Goal: Use online tool/utility: Utilize a website feature to perform a specific function

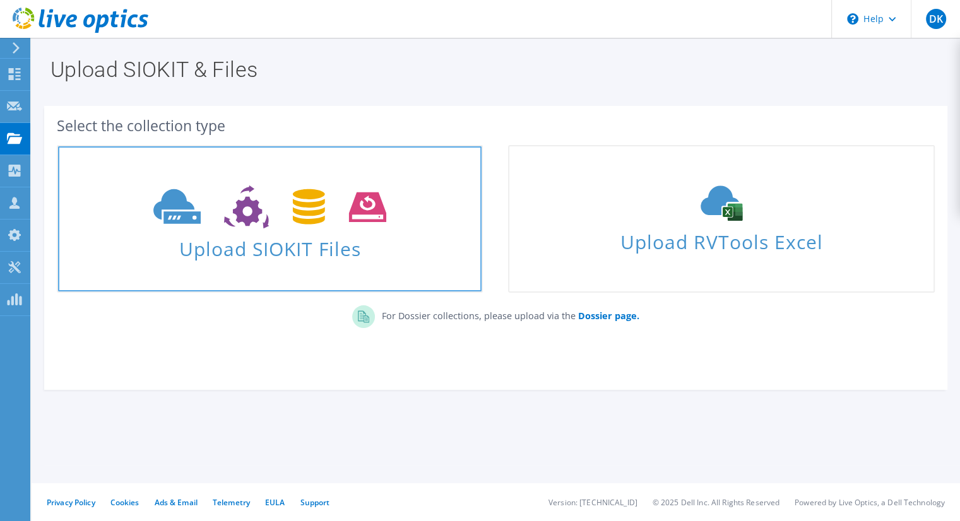
click at [285, 235] on span "Upload SIOKIT Files" at bounding box center [269, 245] width 423 height 27
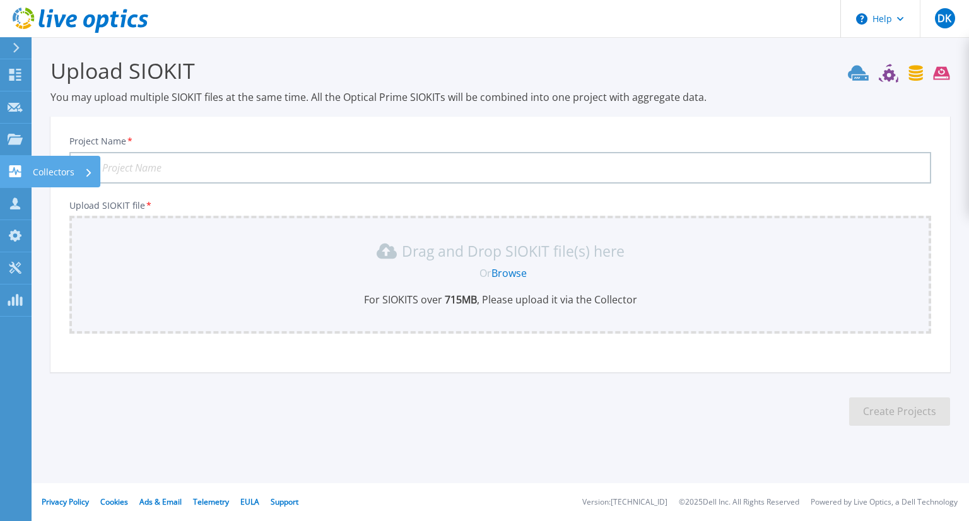
click at [77, 172] on div "Collectors" at bounding box center [63, 172] width 60 height 33
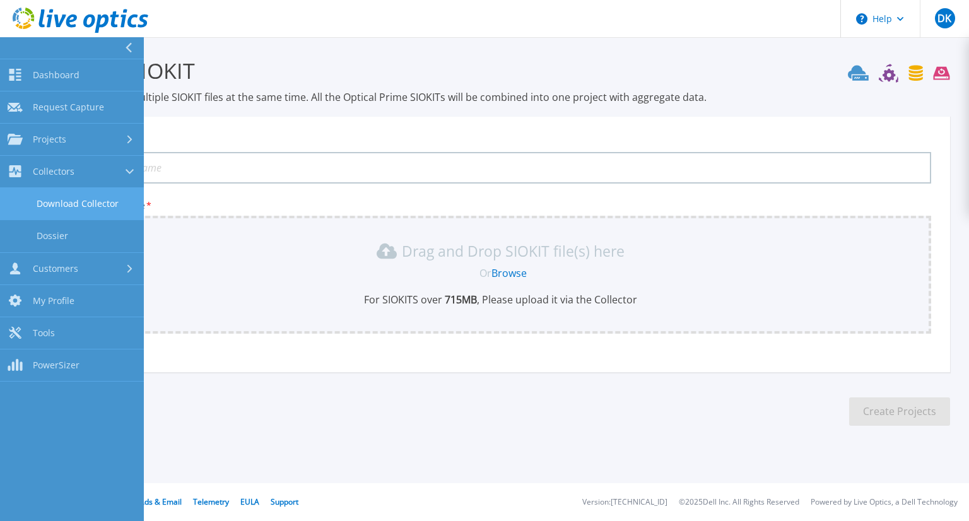
click at [78, 203] on link "Download Collector" at bounding box center [72, 204] width 144 height 32
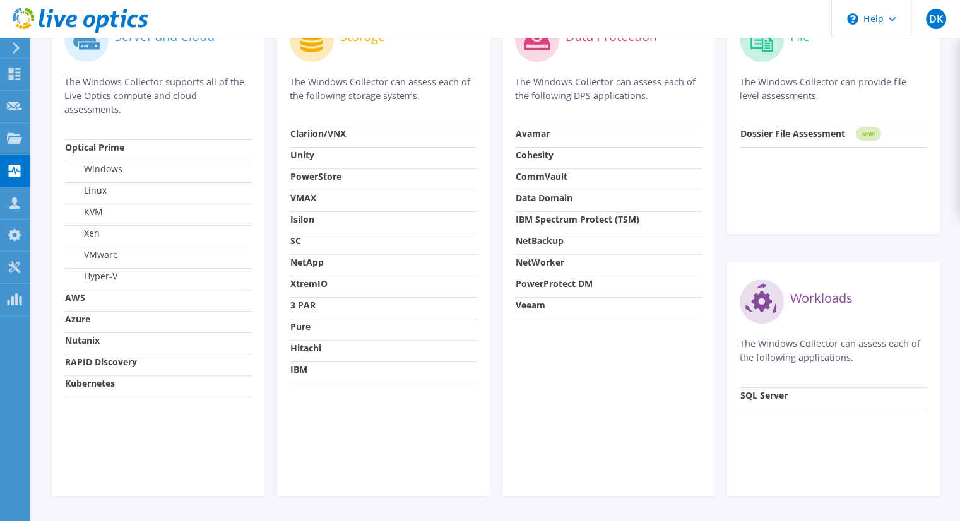
scroll to position [442, 0]
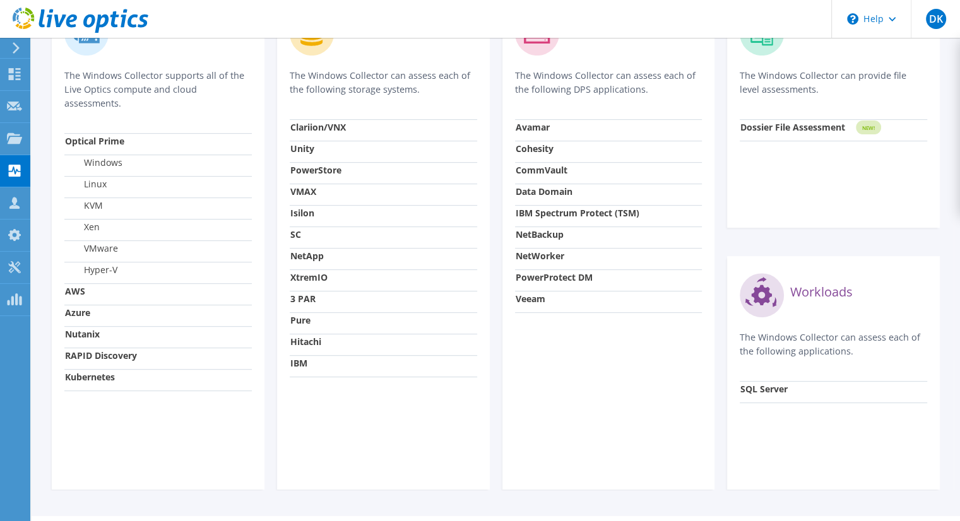
click at [539, 79] on p "The Windows Collector can assess each of the following DPS applications." at bounding box center [608, 83] width 187 height 28
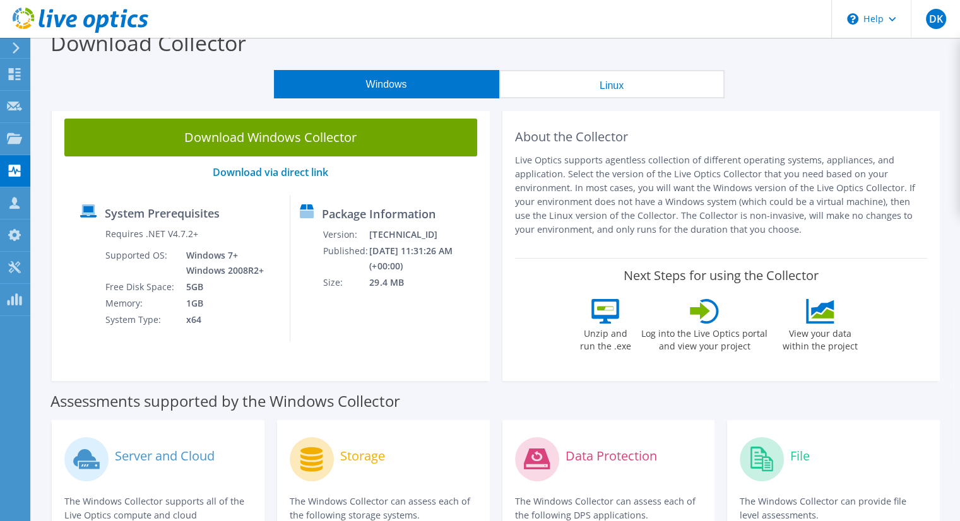
scroll to position [0, 0]
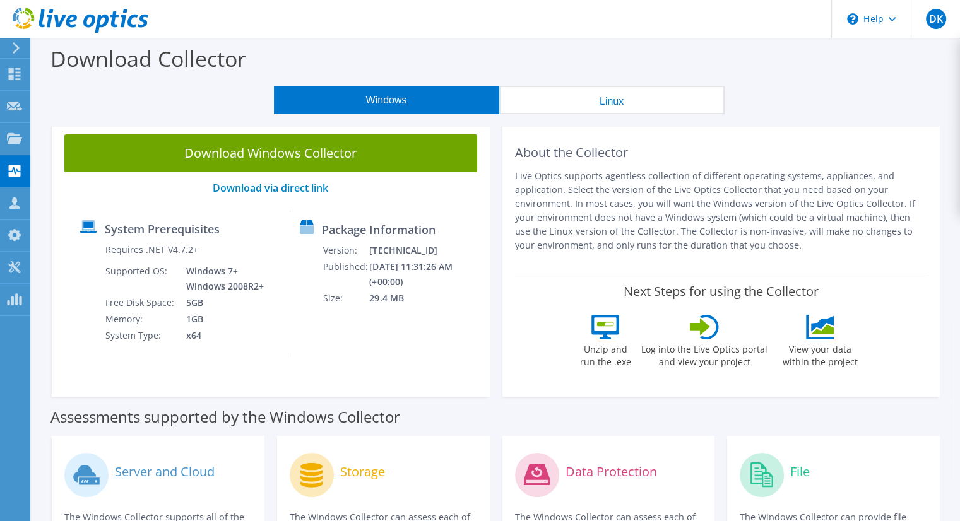
click at [508, 358] on div "About the Collector Live Optics supports agentless collection of different oper…" at bounding box center [721, 259] width 438 height 275
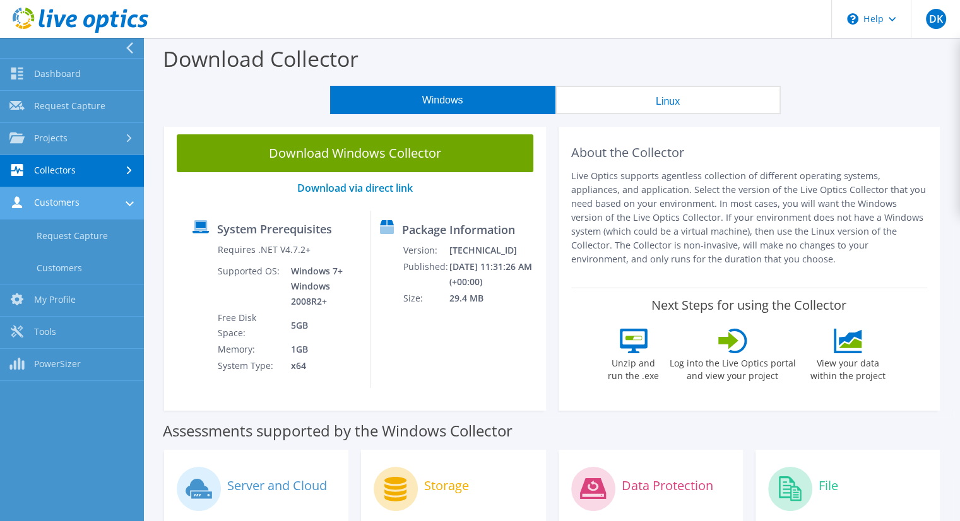
click at [88, 210] on link "Customers" at bounding box center [72, 203] width 144 height 32
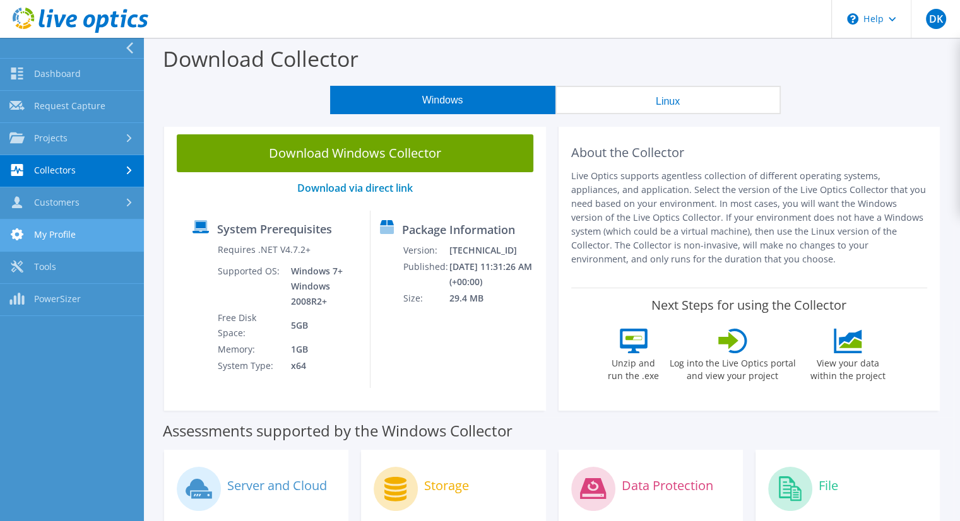
click at [83, 239] on link "My Profile" at bounding box center [72, 236] width 144 height 32
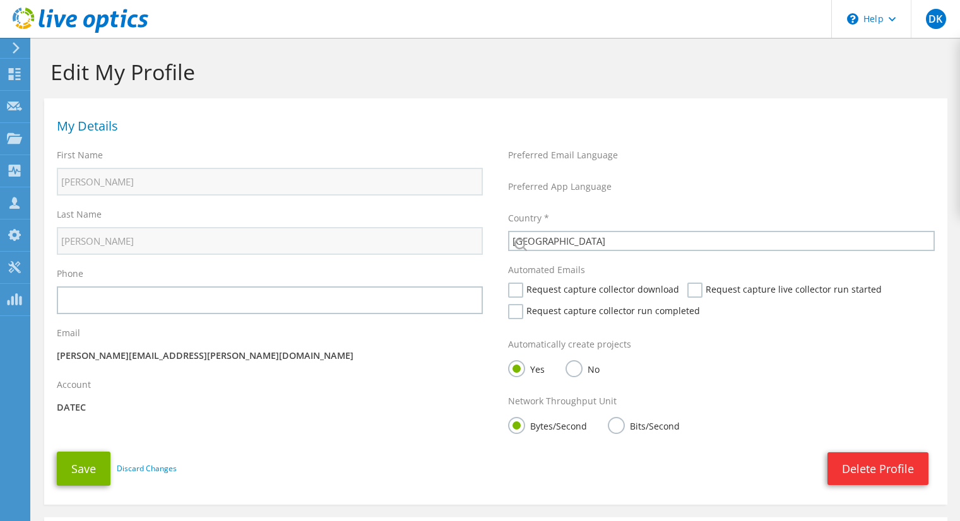
select select "224"
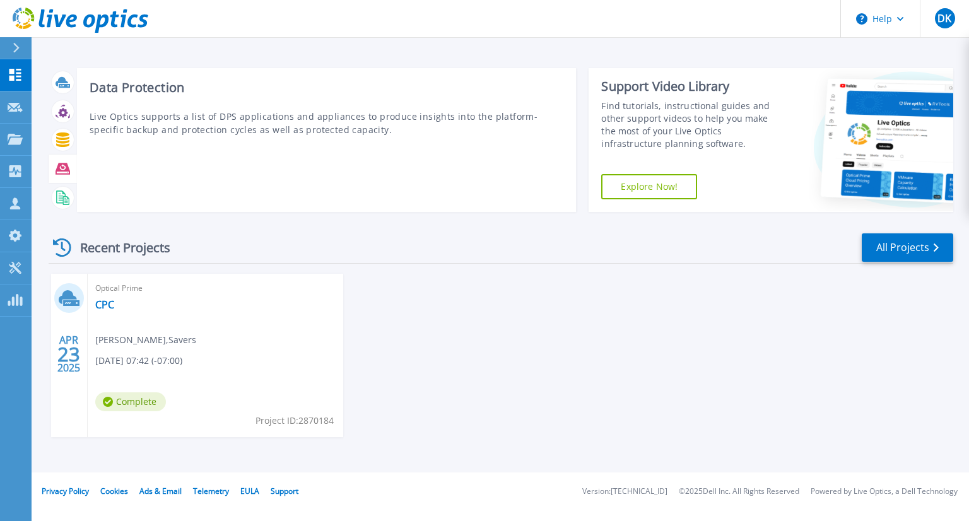
click at [62, 175] on icon at bounding box center [63, 169] width 15 height 15
click at [64, 165] on icon at bounding box center [63, 168] width 15 height 11
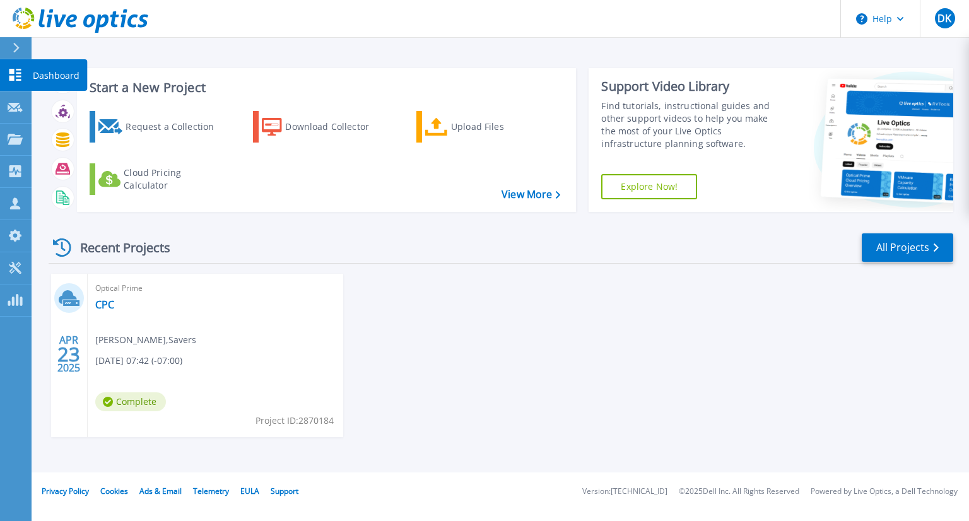
click at [50, 72] on p "Dashboard" at bounding box center [56, 75] width 47 height 33
click at [526, 196] on link "View More" at bounding box center [531, 195] width 59 height 12
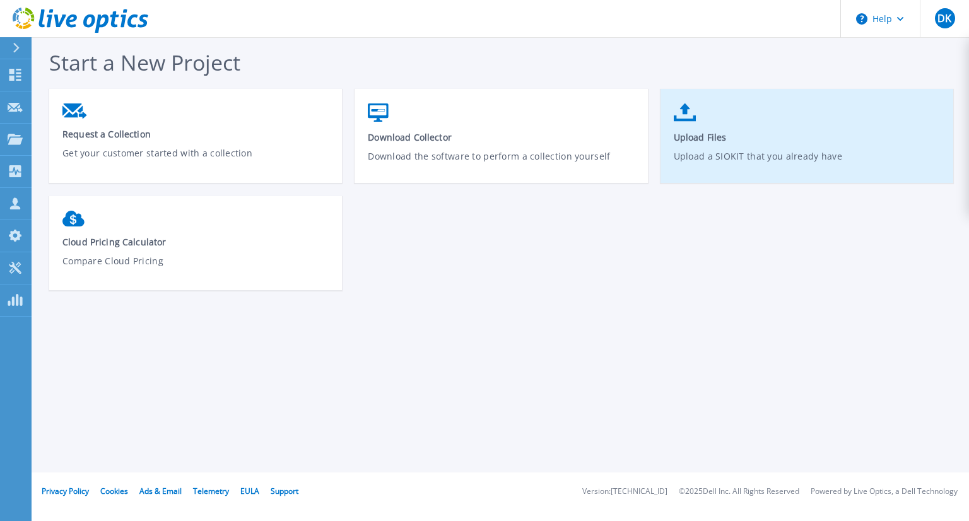
click at [770, 118] on link "Upload Files Upload a SIOKIT that you already have" at bounding box center [807, 142] width 293 height 90
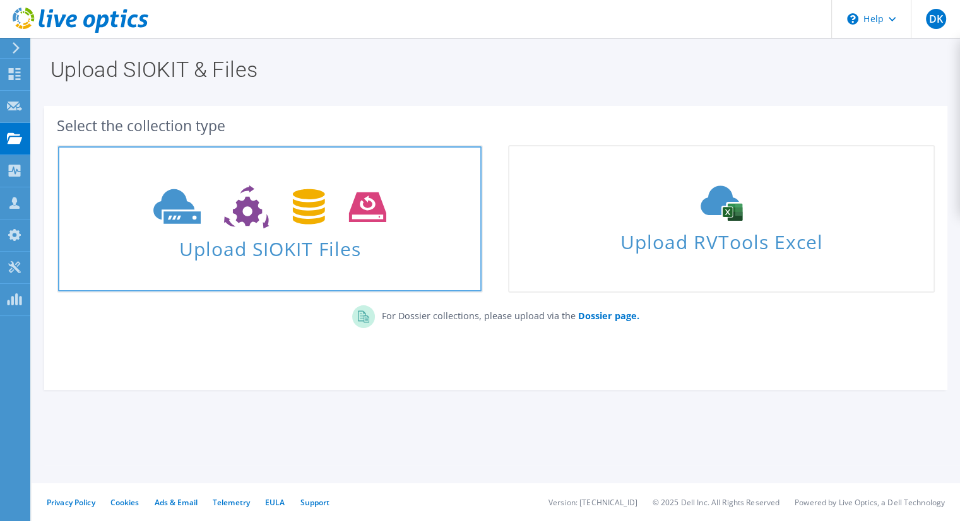
click at [285, 225] on icon at bounding box center [269, 207] width 233 height 44
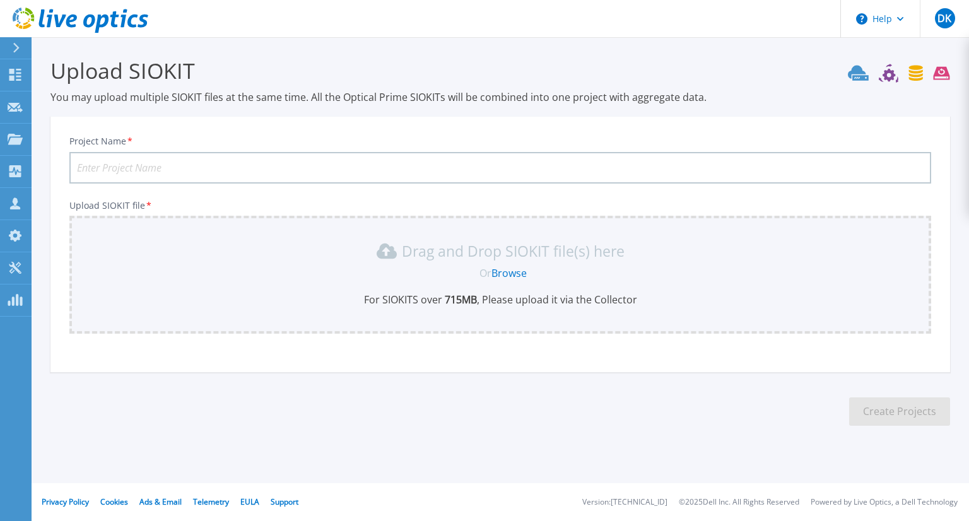
click at [507, 275] on link "Browse" at bounding box center [508, 273] width 35 height 14
click at [514, 273] on link "Browse" at bounding box center [508, 273] width 35 height 14
click at [506, 274] on link "Browse" at bounding box center [508, 273] width 35 height 14
click at [506, 273] on link "Browse" at bounding box center [508, 273] width 35 height 14
click at [110, 169] on input "Project Name *" at bounding box center [500, 168] width 862 height 32
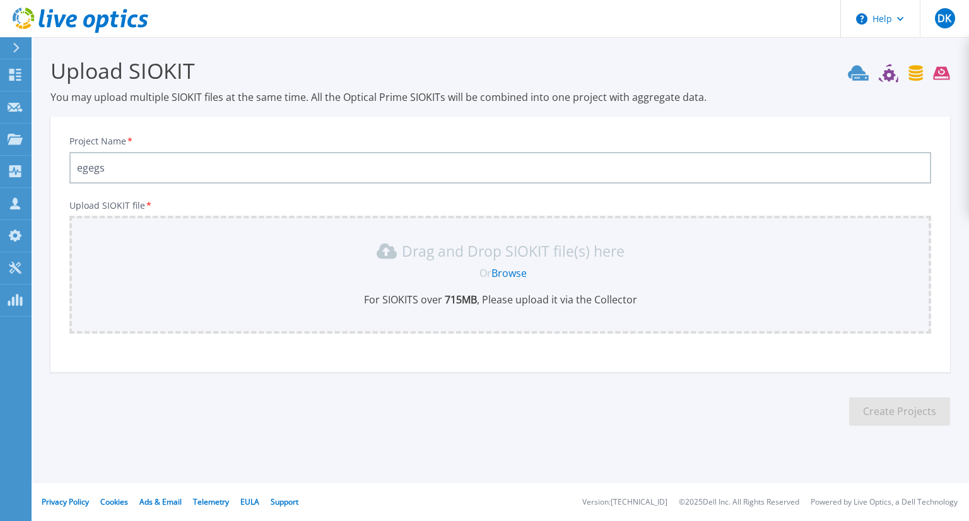
type input "egegs"
click at [558, 281] on div "Drag and Drop SIOKIT file(s) here Or Browse For SIOKITS over 715 MB , Please up…" at bounding box center [500, 274] width 847 height 66
click at [596, 274] on div "Or Browse" at bounding box center [503, 273] width 842 height 14
click at [934, 76] on icon at bounding box center [899, 73] width 102 height 19
click at [23, 45] on div at bounding box center [21, 47] width 20 height 21
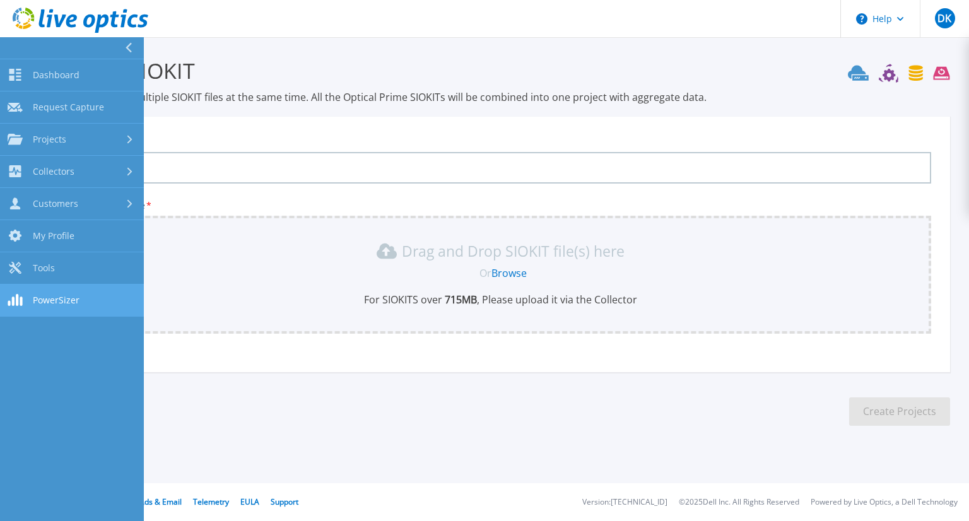
click at [56, 300] on span "PowerSizer" at bounding box center [56, 300] width 47 height 11
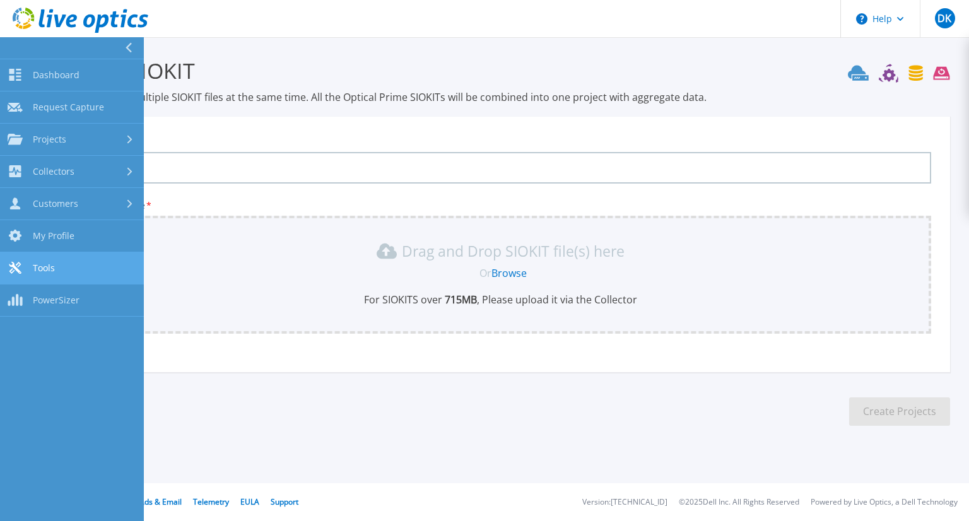
click at [72, 267] on link "Tools Tools" at bounding box center [72, 268] width 144 height 32
click at [59, 262] on link "Tools Tools" at bounding box center [72, 268] width 144 height 32
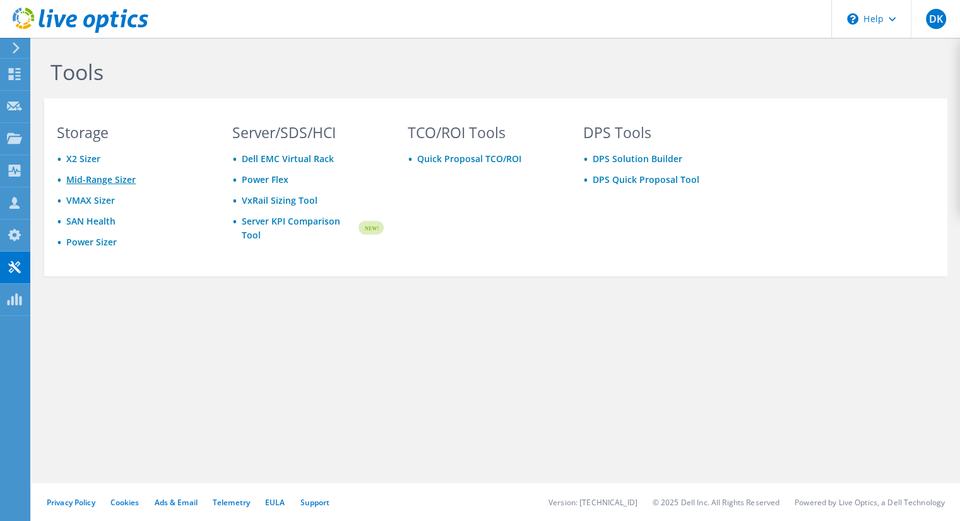
click at [112, 180] on link "Mid-Range Sizer" at bounding box center [100, 179] width 69 height 12
click at [631, 162] on link "DPS Solution Builder" at bounding box center [637, 159] width 90 height 12
click at [611, 185] on link "DPS Quick Proposal Tool" at bounding box center [645, 179] width 107 height 12
click at [457, 164] on link "Quick Proposal TCO/ROI" at bounding box center [469, 159] width 104 height 12
click at [269, 203] on link "VxRail Sizing Tool" at bounding box center [280, 200] width 76 height 12
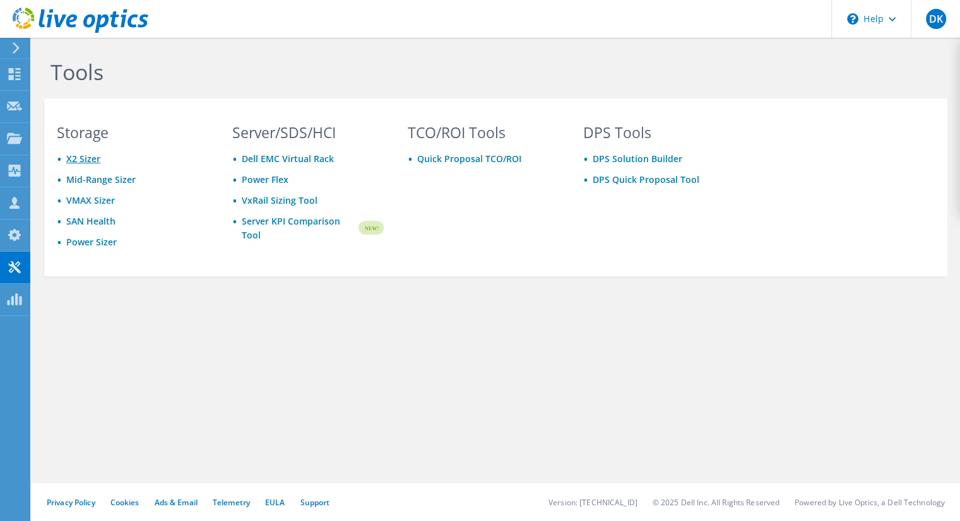
click at [87, 157] on link "X2 Sizer" at bounding box center [83, 159] width 34 height 12
click at [93, 181] on link "Mid-Range Sizer" at bounding box center [100, 179] width 69 height 12
click at [100, 226] on link "SAN Health" at bounding box center [90, 221] width 49 height 12
